Goal: Task Accomplishment & Management: Manage account settings

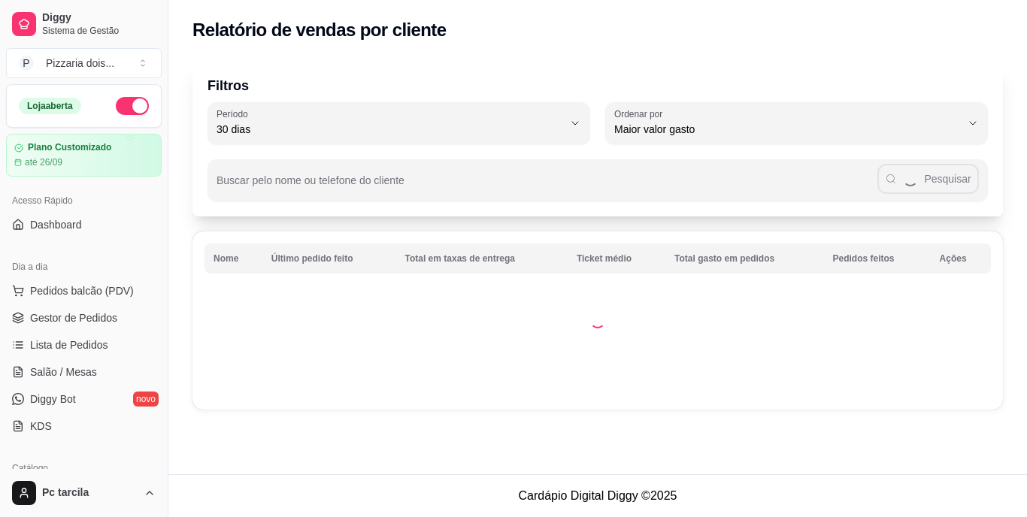
select select "30"
select select "HIGHEST_TOTAL_SPENT_WITH_ORDERS"
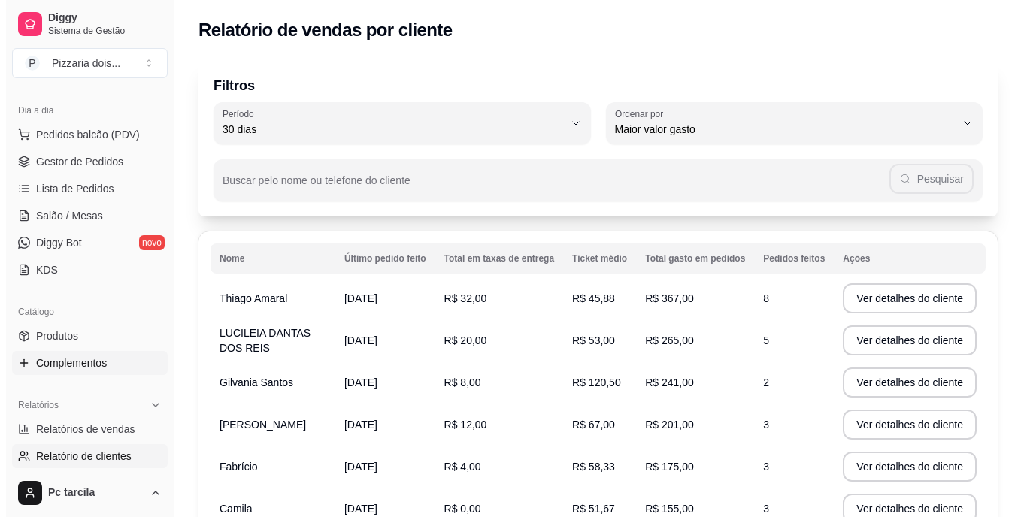
scroll to position [150, 0]
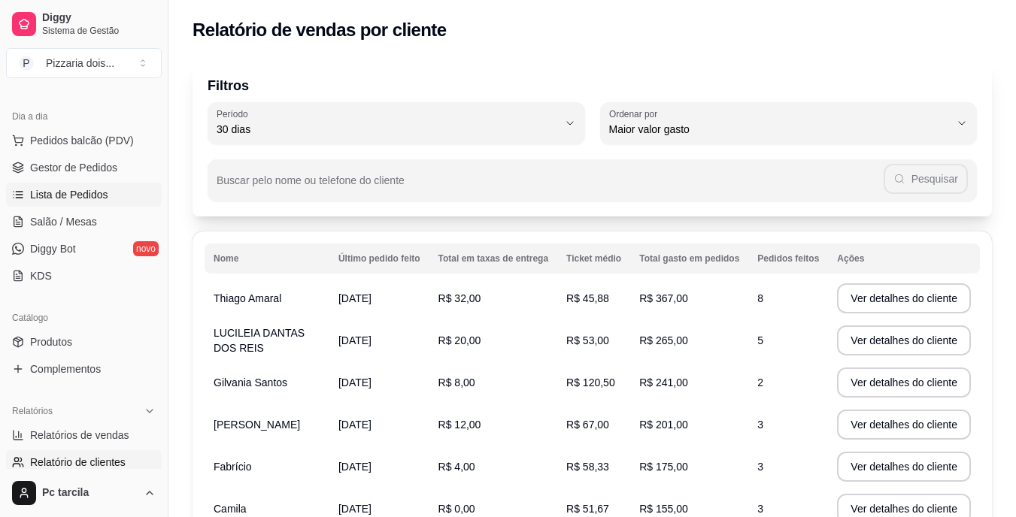
click at [79, 194] on span "Lista de Pedidos" at bounding box center [69, 194] width 78 height 15
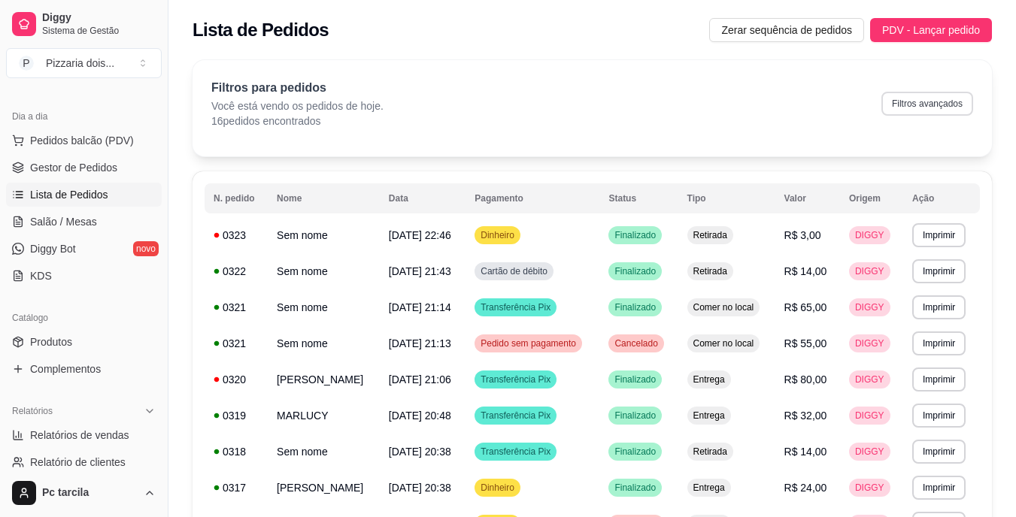
click at [912, 100] on button "Filtros avançados" at bounding box center [927, 104] width 92 height 24
select select "0"
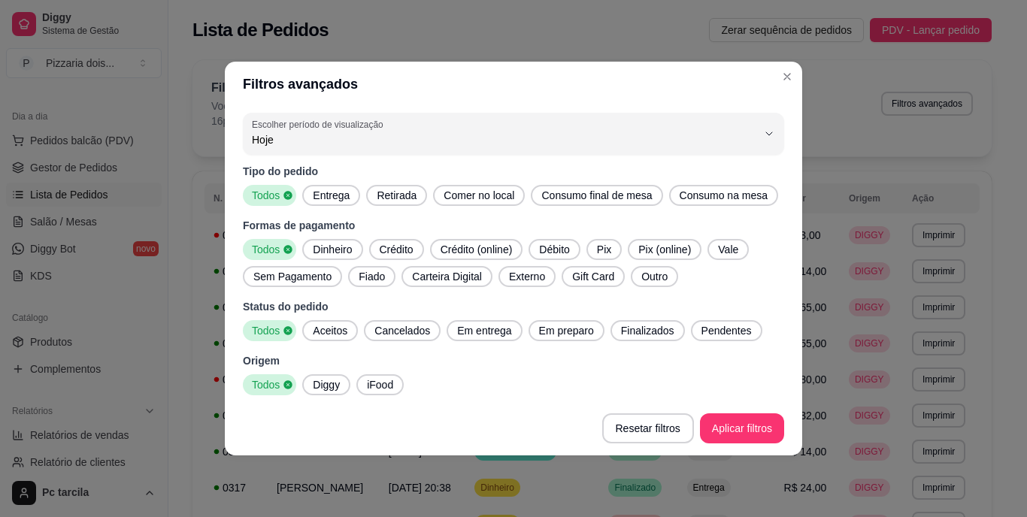
click at [500, 248] on span "Crédito (online)" at bounding box center [477, 249] width 84 height 15
click at [403, 253] on span "Crédito" at bounding box center [392, 249] width 46 height 15
click at [488, 241] on div "Crédito (online)" at bounding box center [479, 249] width 98 height 21
click at [555, 242] on span "Débito" at bounding box center [554, 249] width 42 height 15
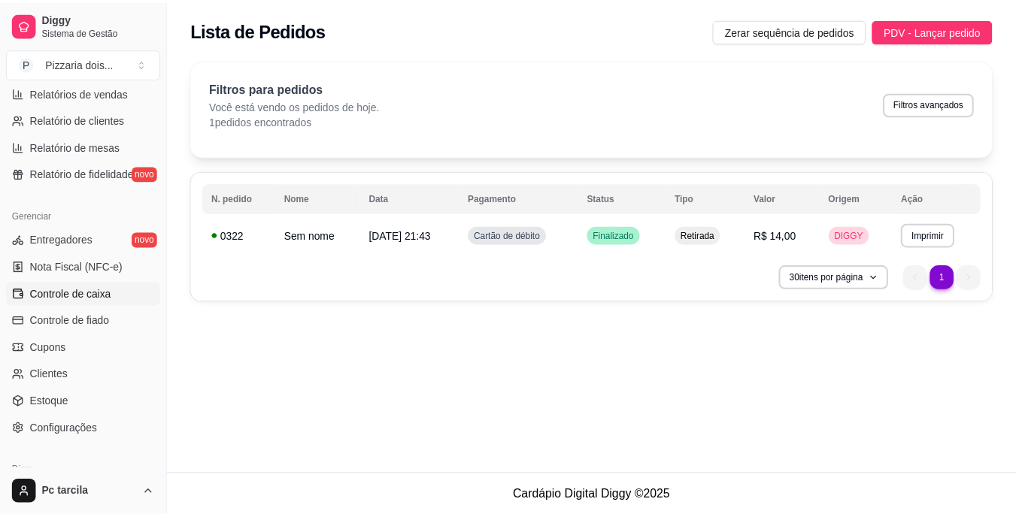
scroll to position [526, 0]
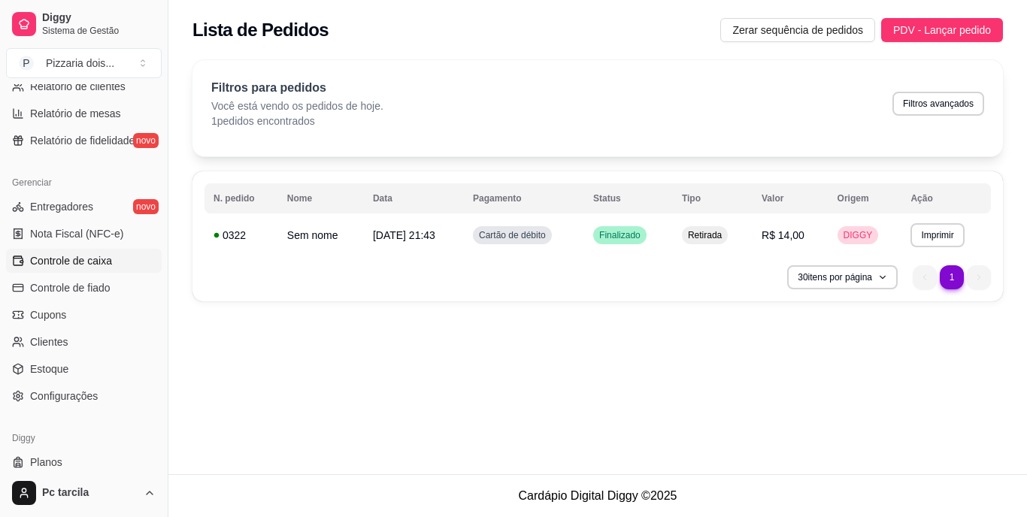
click at [92, 268] on link "Controle de caixa" at bounding box center [84, 261] width 156 height 24
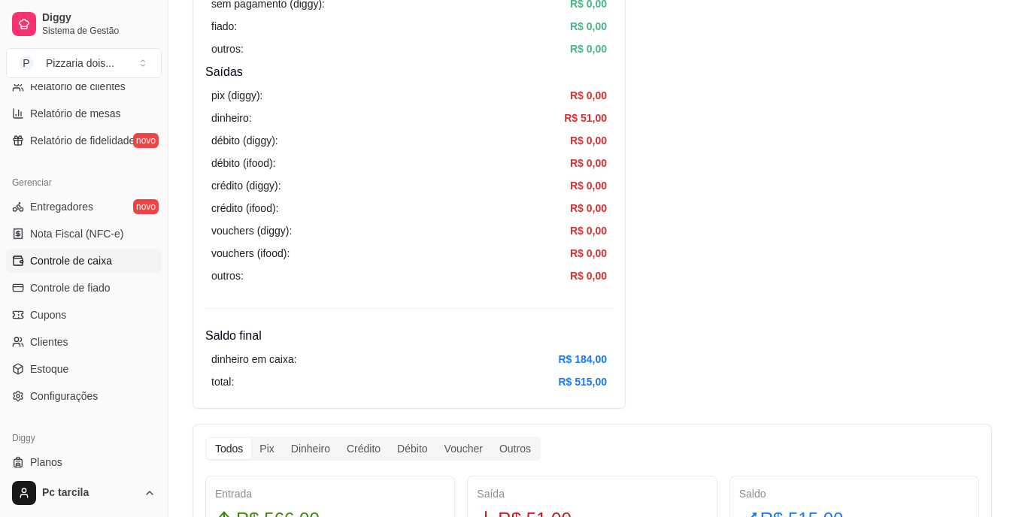
scroll to position [677, 0]
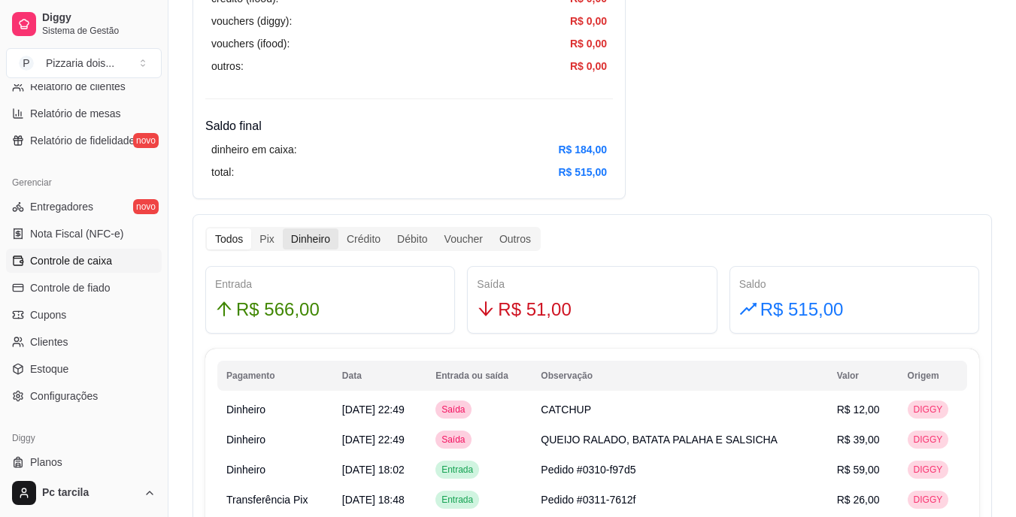
click at [330, 236] on div "Dinheiro" at bounding box center [311, 239] width 56 height 21
click at [283, 229] on input "Dinheiro" at bounding box center [283, 229] width 0 height 0
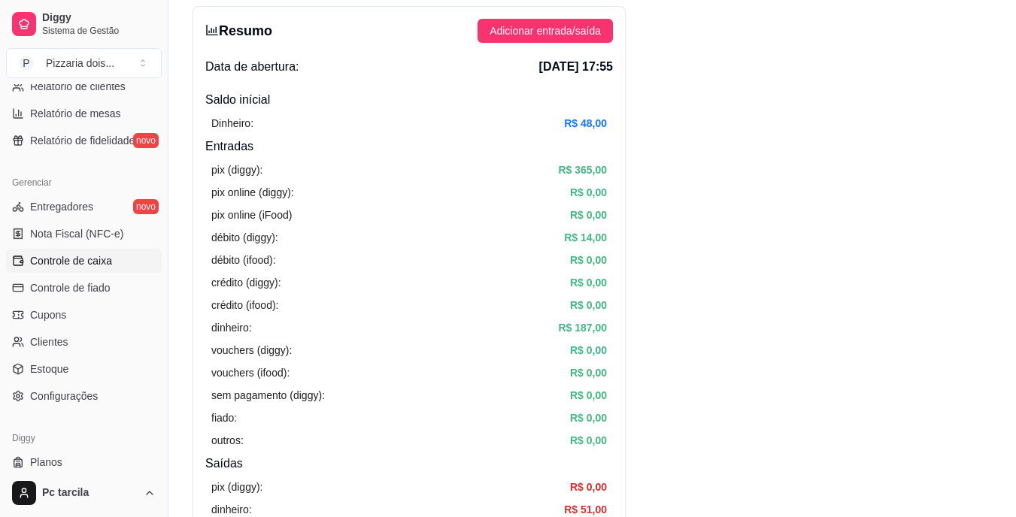
scroll to position [150, 0]
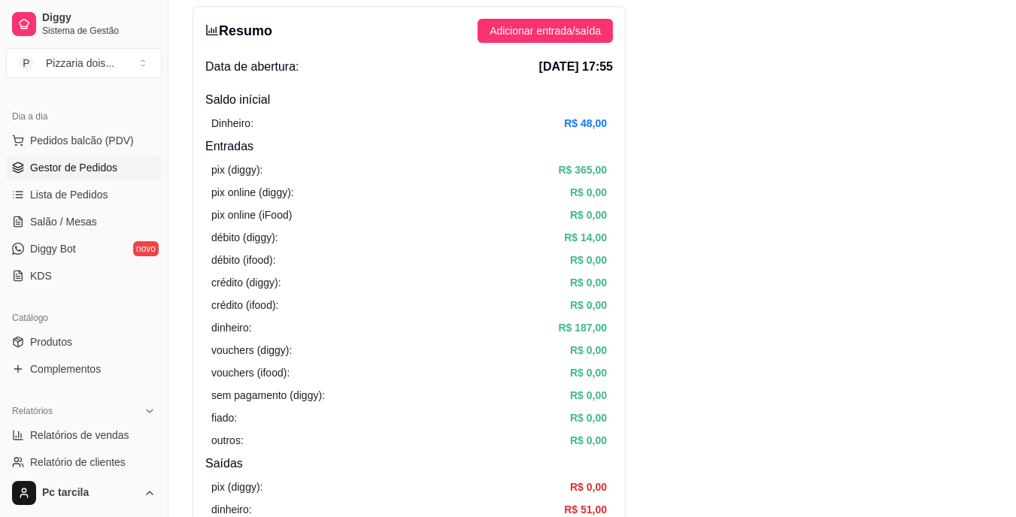
click at [80, 162] on span "Gestor de Pedidos" at bounding box center [73, 167] width 87 height 15
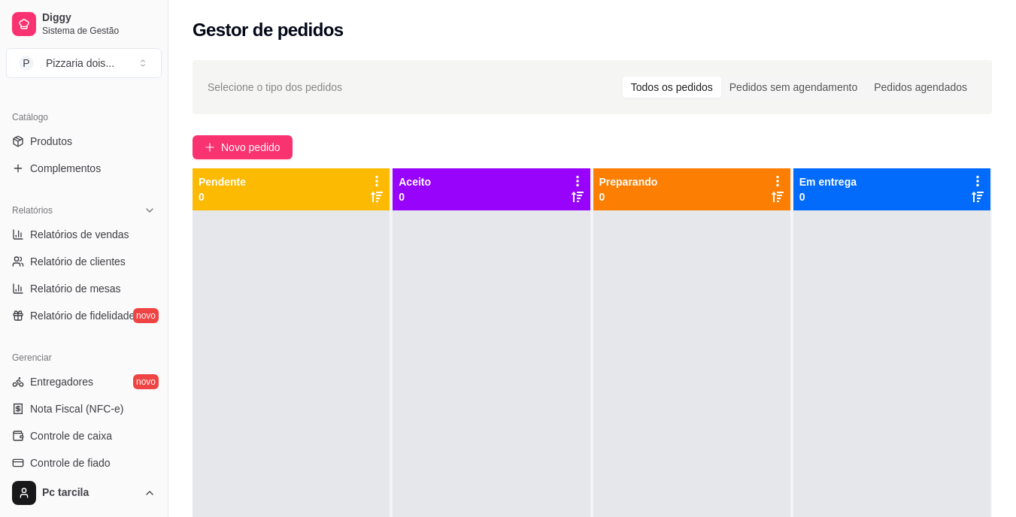
scroll to position [376, 0]
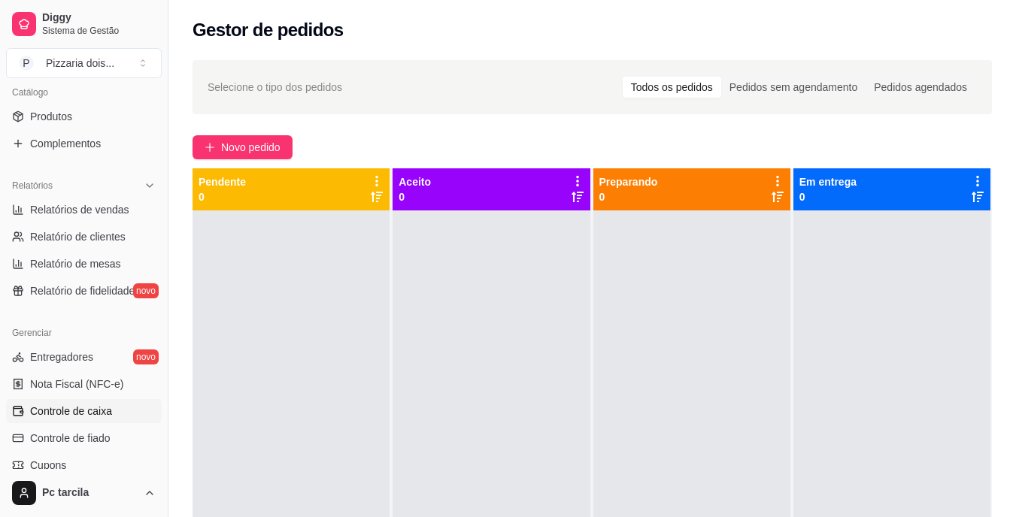
click at [93, 411] on span "Controle de caixa" at bounding box center [71, 411] width 82 height 15
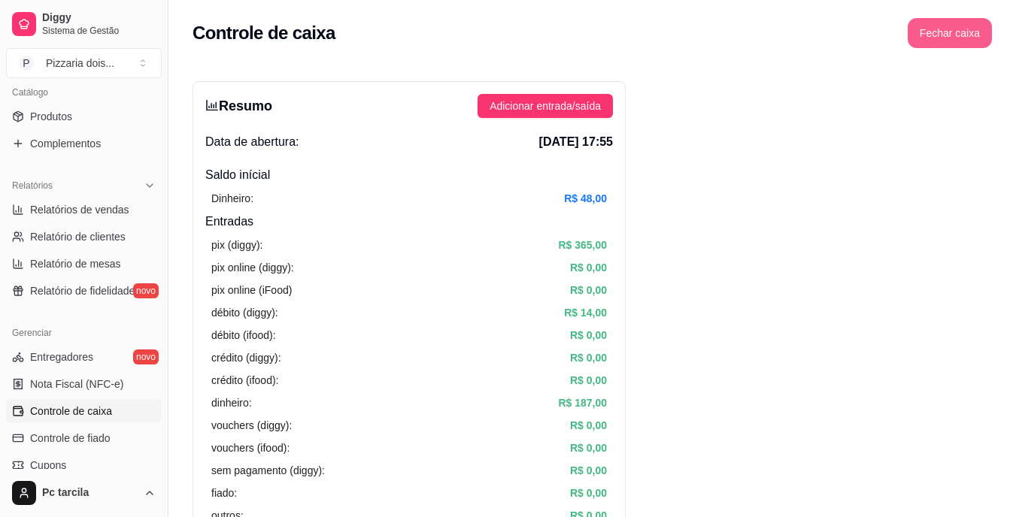
click at [951, 35] on button "Fechar caixa" at bounding box center [950, 33] width 84 height 30
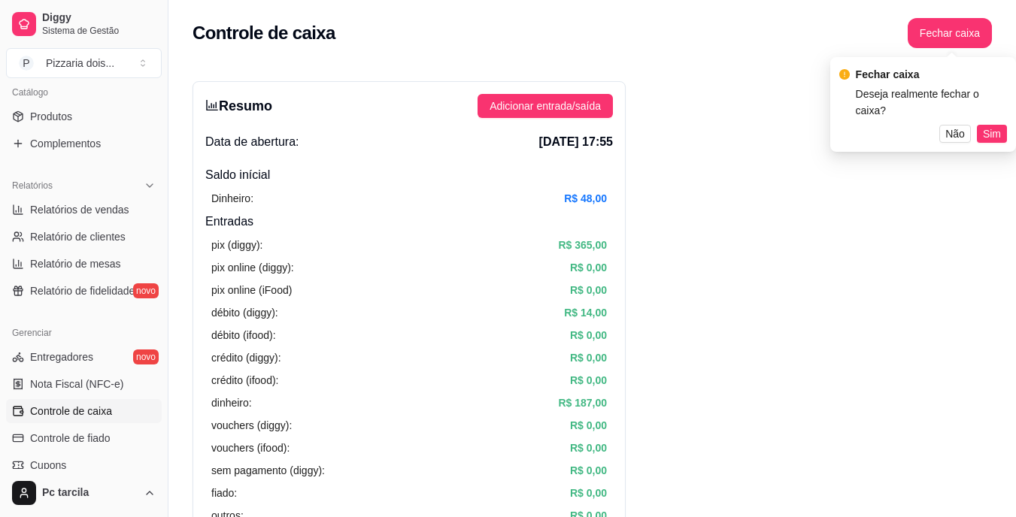
click at [998, 131] on div "Fechar caixa Deseja realmente fechar o caixa? Não Sim" at bounding box center [923, 104] width 186 height 95
click at [999, 126] on span "Sim" at bounding box center [992, 134] width 18 height 17
